Goal: Transaction & Acquisition: Purchase product/service

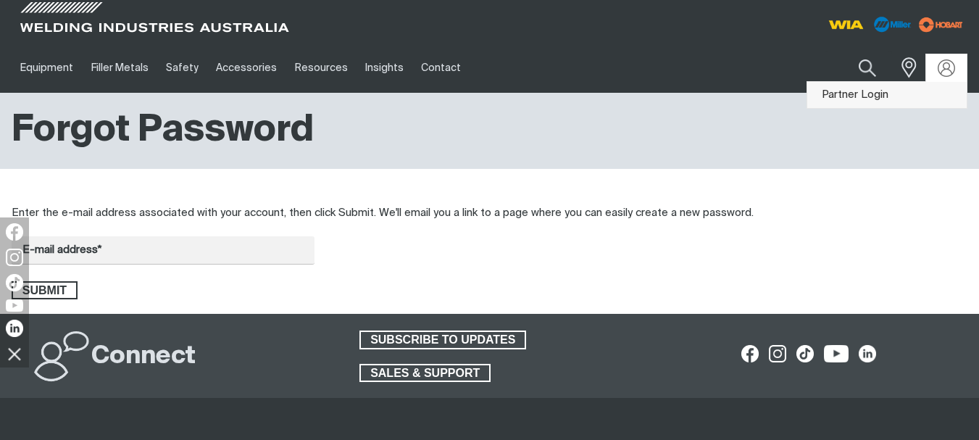
click at [877, 97] on link "Partner Login" at bounding box center [886, 95] width 159 height 27
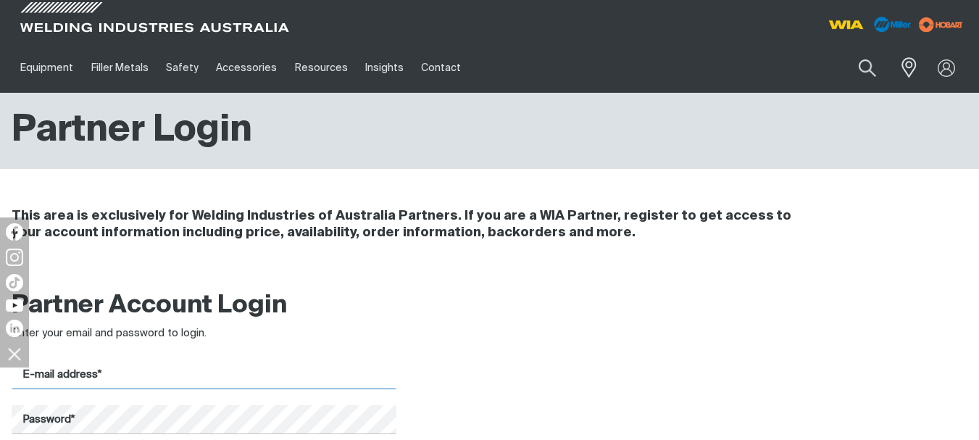
type input "[PERSON_NAME][EMAIL_ADDRESS][DOMAIN_NAME]"
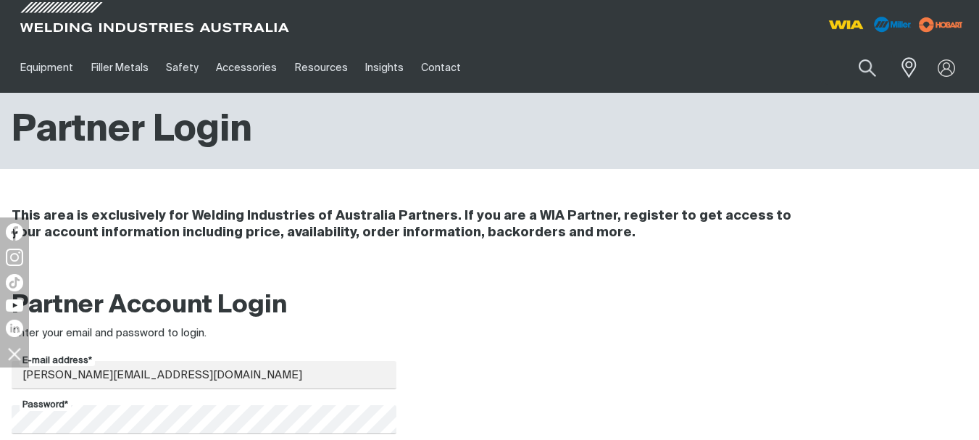
scroll to position [217, 0]
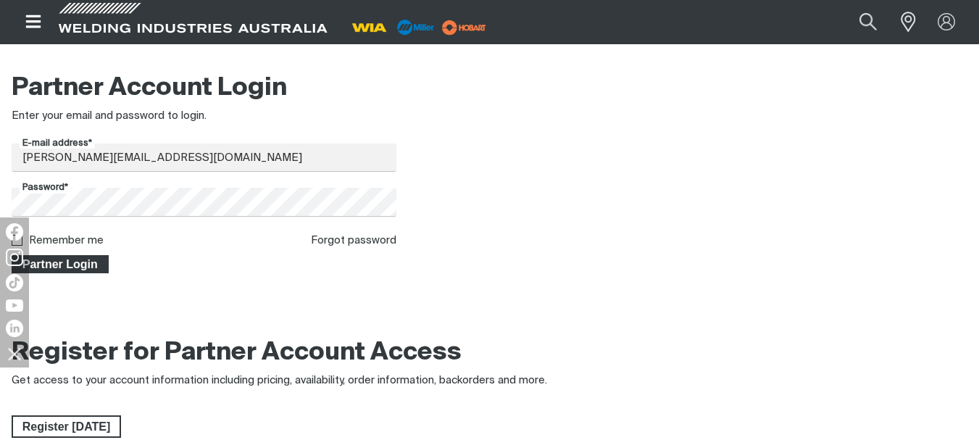
click at [88, 266] on span "Partner Login" at bounding box center [60, 264] width 94 height 19
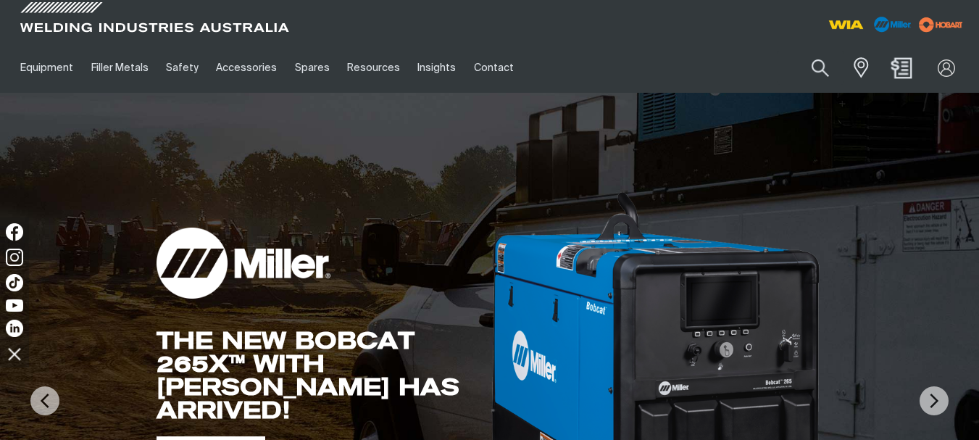
click at [902, 66] on img "Shopping cart (0 product(s))" at bounding box center [901, 67] width 21 height 21
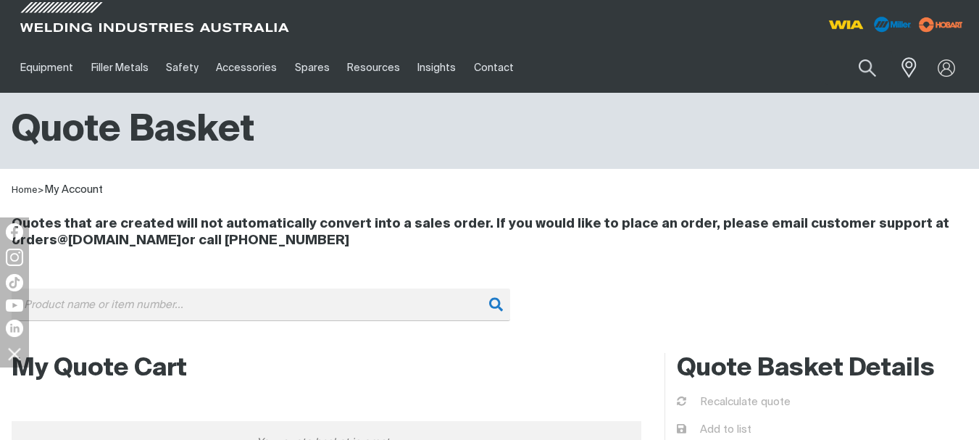
scroll to position [72, 0]
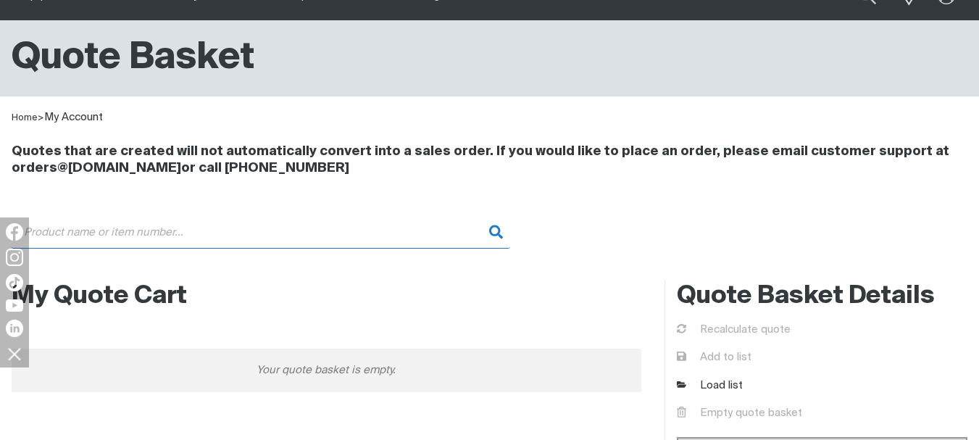
click at [248, 241] on input "Search" at bounding box center [261, 232] width 498 height 33
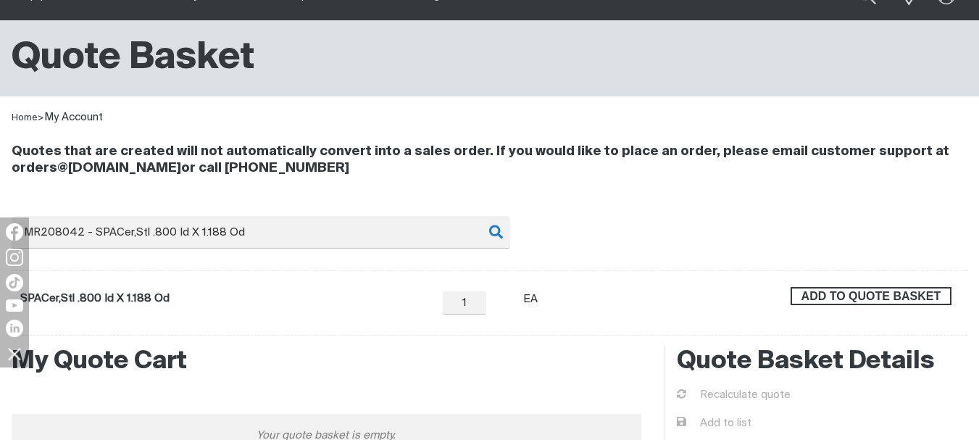
click at [878, 292] on span "ADD TO QUOTE BASKET" at bounding box center [871, 296] width 158 height 19
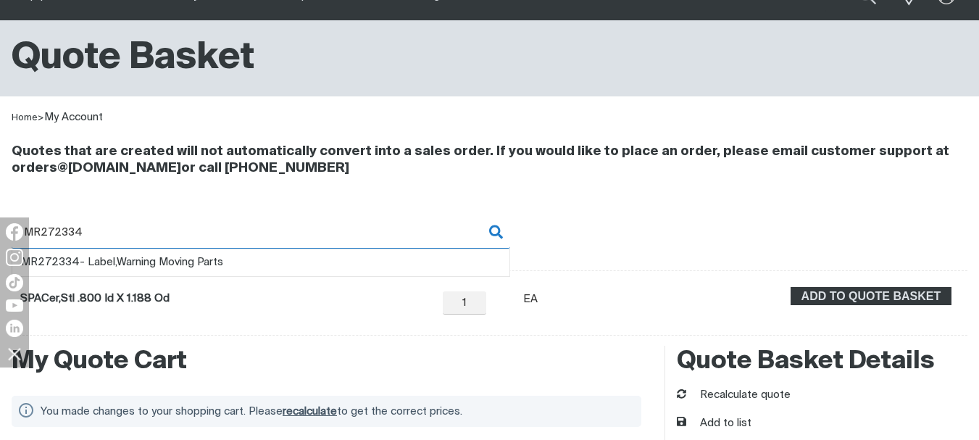
type input "MR272334"
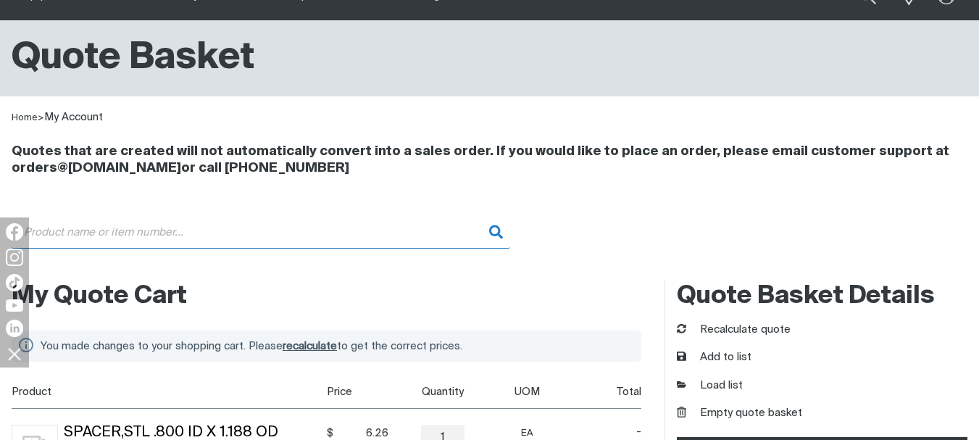
type input "MR272334 - Label,Warning Moving Parts"
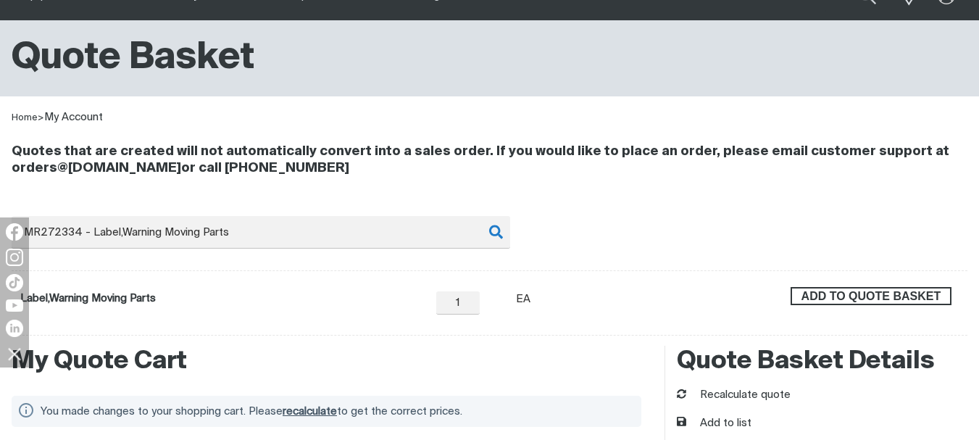
click at [888, 296] on span "ADD TO QUOTE BASKET" at bounding box center [871, 296] width 158 height 19
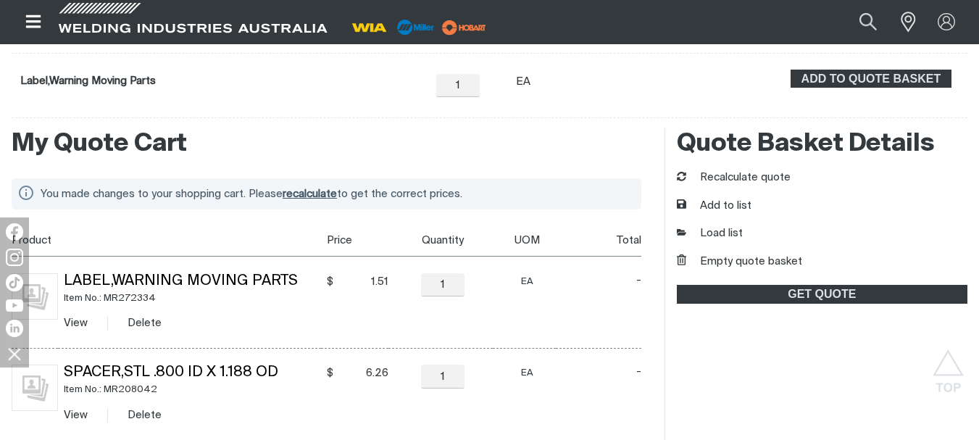
scroll to position [362, 0]
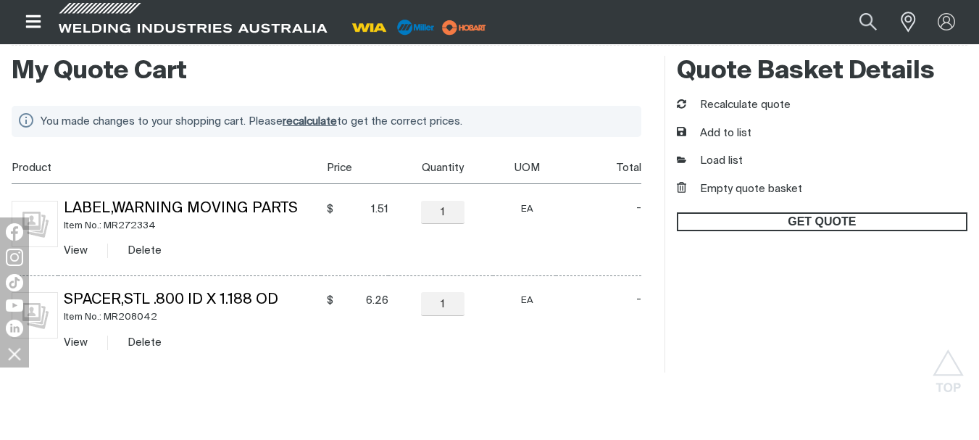
click at [839, 217] on span "GET QUOTE" at bounding box center [822, 221] width 288 height 19
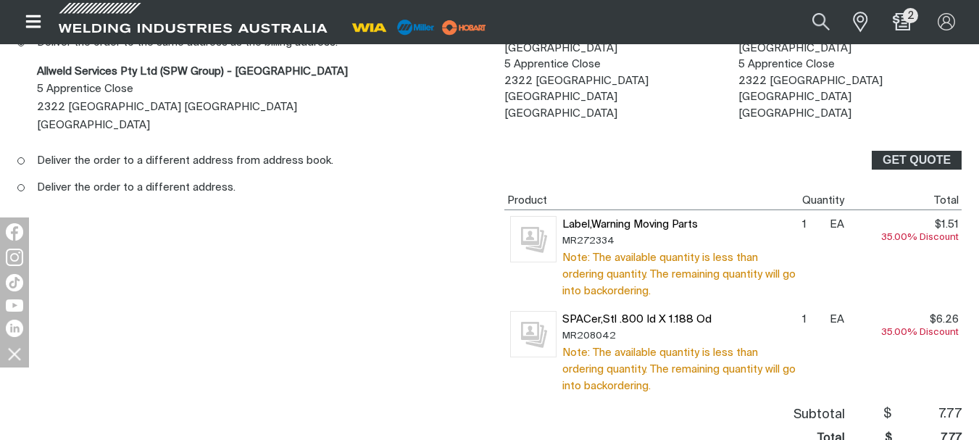
scroll to position [217, 0]
